Goal: Task Accomplishment & Management: Manage account settings

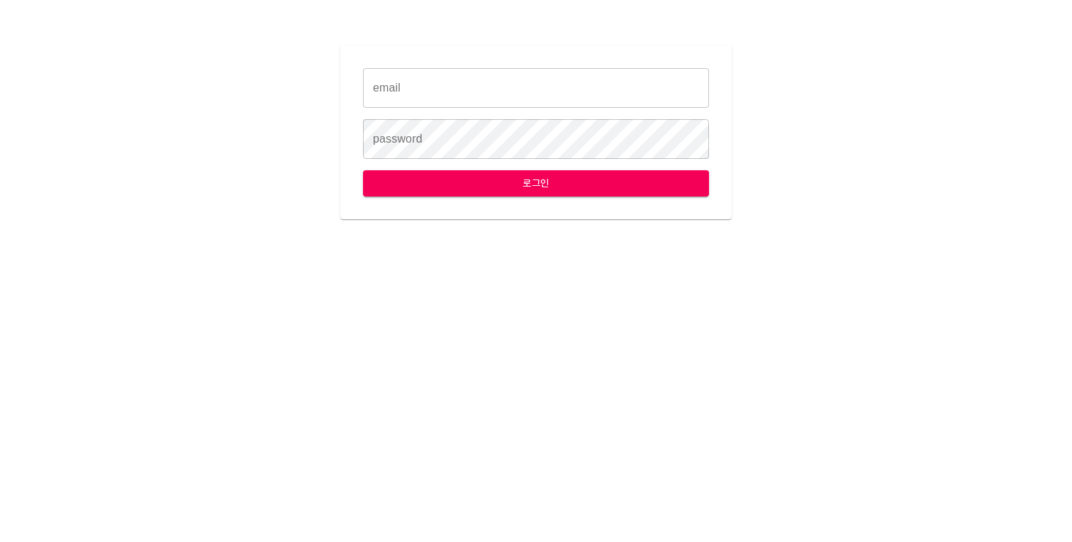
click at [540, 106] on input "email" at bounding box center [536, 88] width 346 height 40
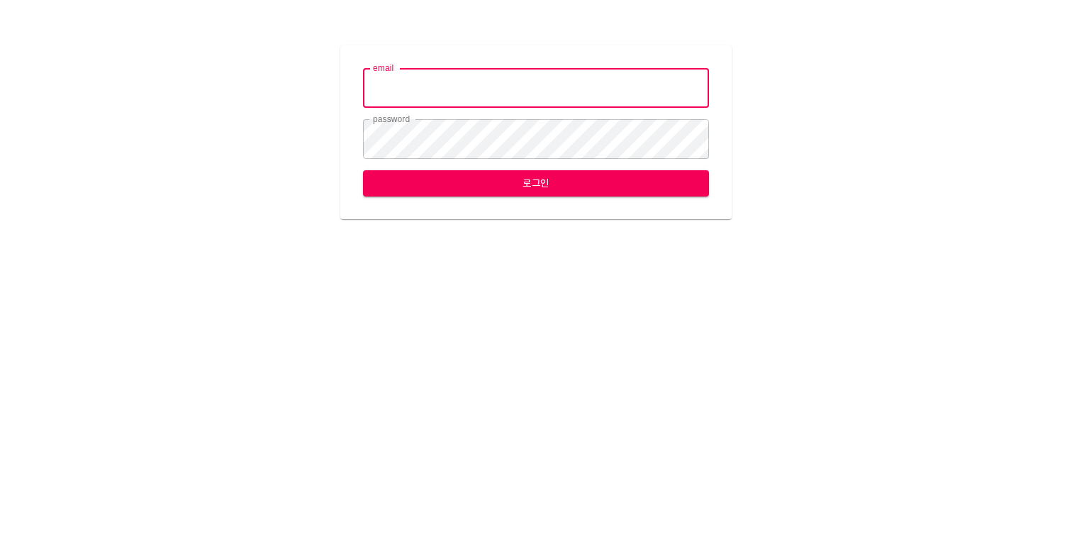
type input "[EMAIL_ADDRESS][DOMAIN_NAME]"
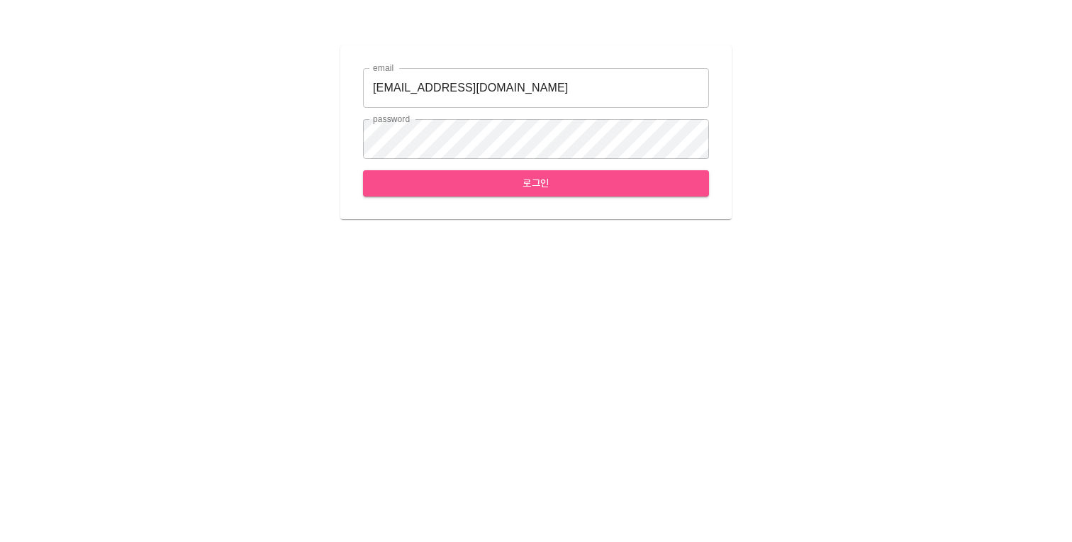
click at [544, 179] on span "로그인" at bounding box center [535, 183] width 323 height 18
